Goal: Information Seeking & Learning: Learn about a topic

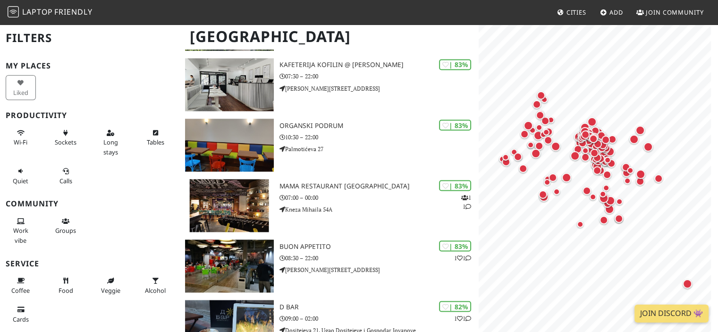
scroll to position [1699, 0]
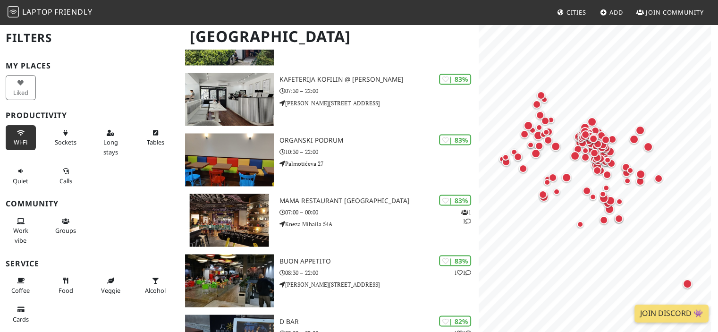
click at [18, 142] on span "Wi-Fi" at bounding box center [21, 142] width 14 height 8
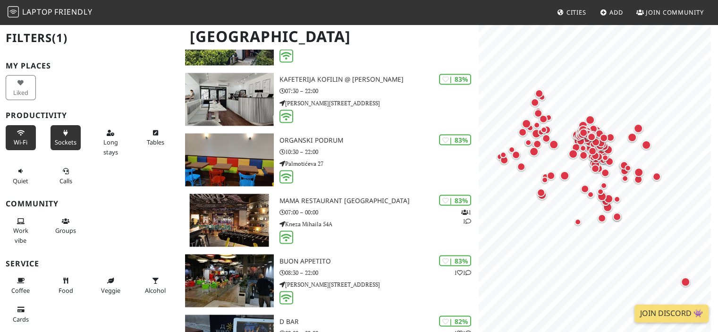
click at [61, 139] on span "Sockets" at bounding box center [66, 142] width 22 height 8
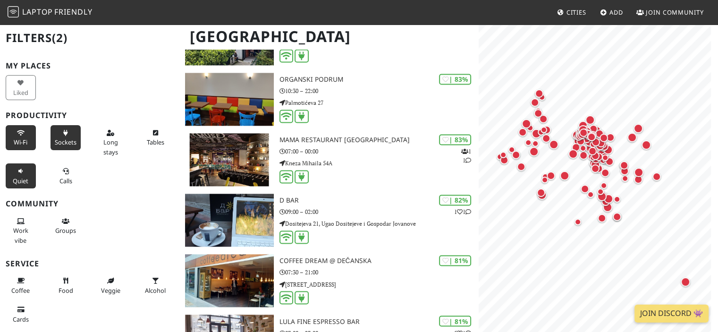
click at [25, 170] on button "Quiet" at bounding box center [21, 175] width 30 height 25
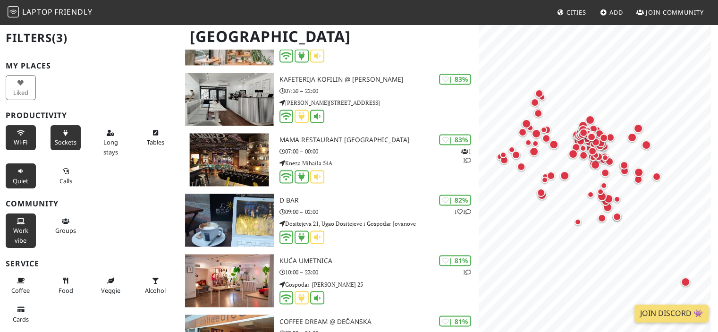
click at [22, 225] on button "Work vibe" at bounding box center [21, 230] width 30 height 34
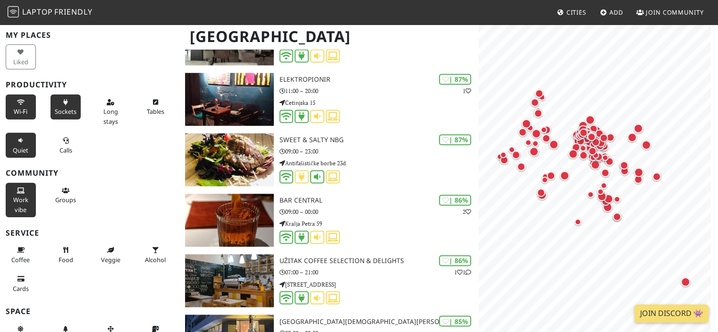
scroll to position [47, 0]
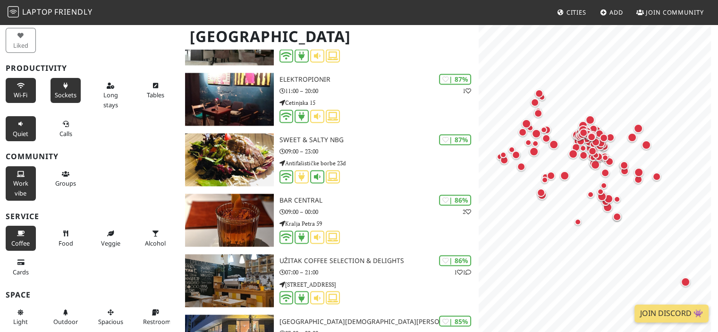
click at [21, 237] on button "Coffee" at bounding box center [21, 238] width 30 height 25
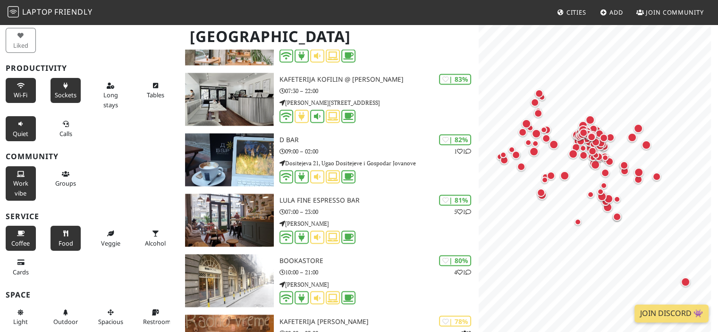
click at [61, 236] on button "Food" at bounding box center [65, 238] width 30 height 25
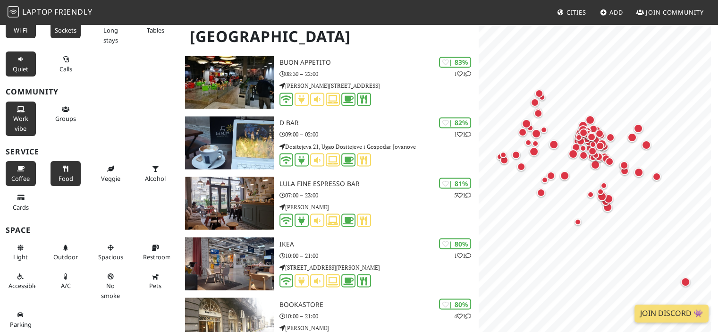
scroll to position [1659, 0]
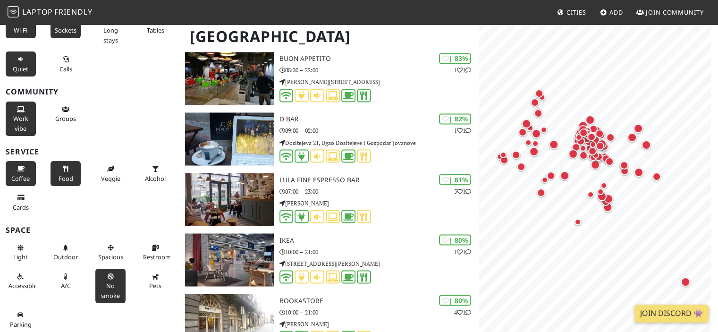
click at [96, 276] on button "No smoke" at bounding box center [110, 285] width 30 height 34
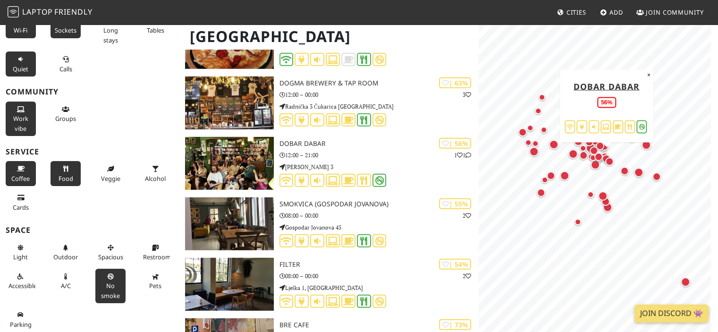
scroll to position [2784, 0]
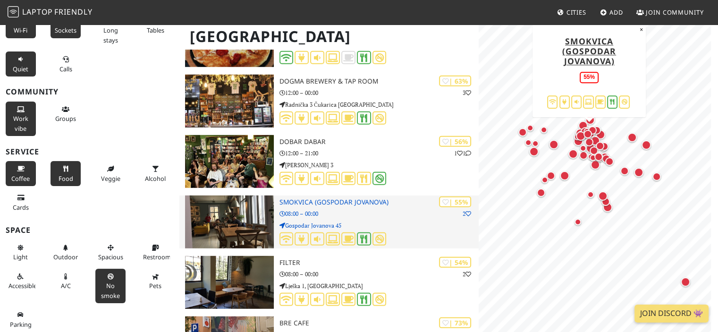
click at [313, 211] on p "08:00 – 00:00" at bounding box center [379, 213] width 200 height 9
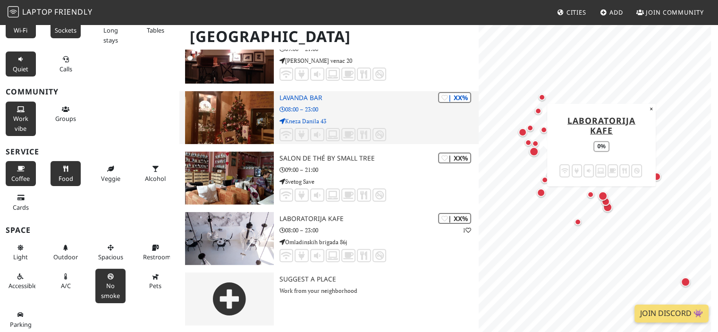
scroll to position [3795, 0]
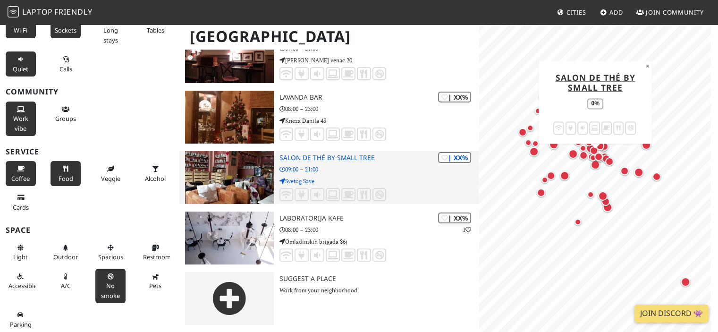
click at [342, 164] on div "| XX% Salon de thé by Small Tree 09:00 – 21:00 Svetog Save" at bounding box center [379, 177] width 200 height 53
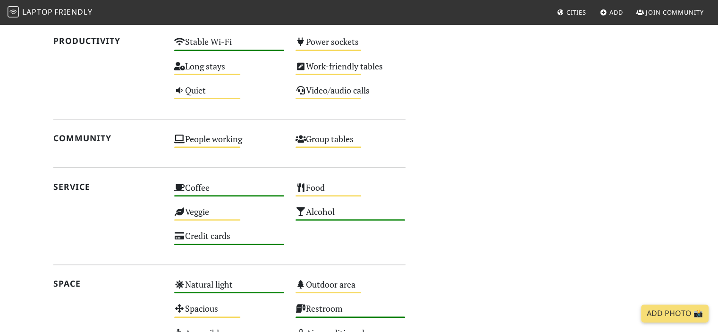
scroll to position [708, 0]
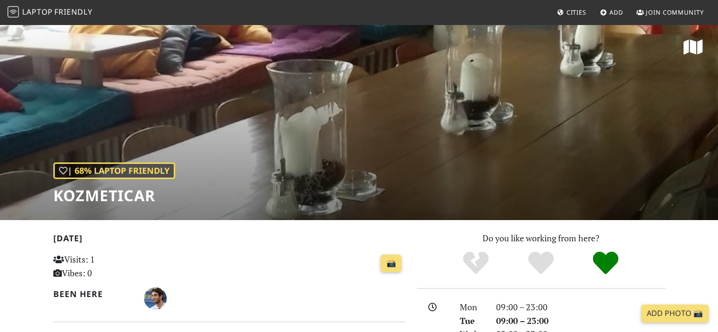
click at [354, 137] on div "| 68% Laptop Friendly Kozmeticar" at bounding box center [359, 122] width 718 height 196
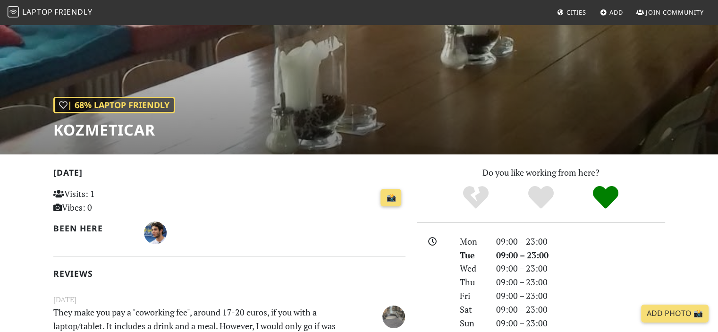
scroll to position [189, 0]
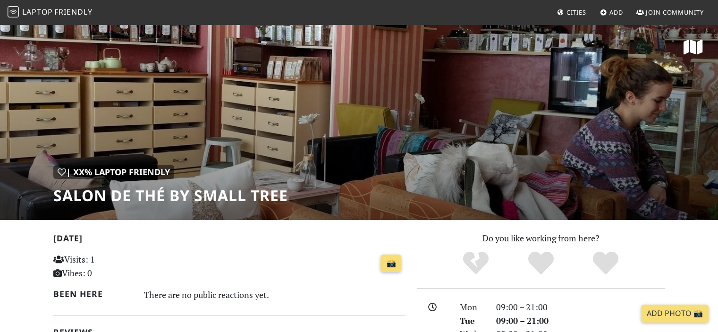
click at [466, 139] on div "| XX% Laptop Friendly Salon de thé by Small Tree" at bounding box center [359, 122] width 718 height 196
